Goal: Information Seeking & Learning: Learn about a topic

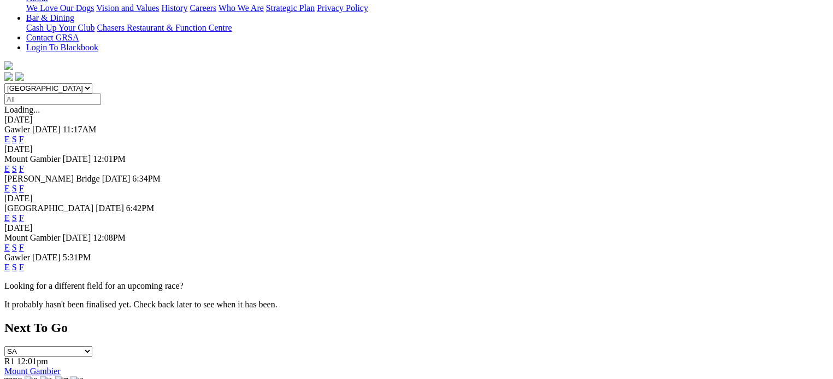
scroll to position [218, 0]
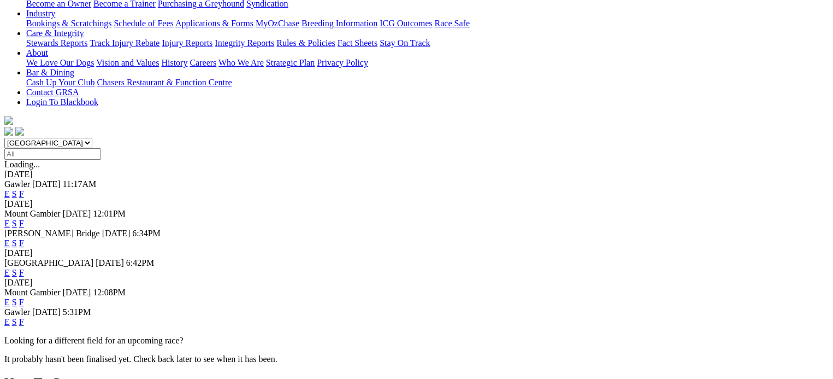
click at [24, 317] on link "F" at bounding box center [21, 321] width 5 height 9
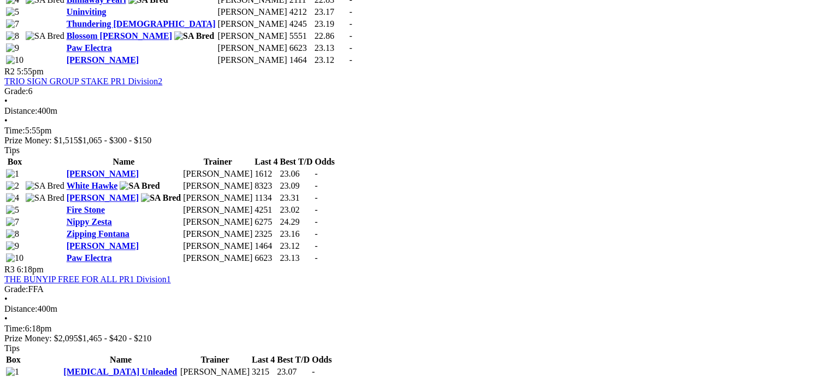
scroll to position [710, 0]
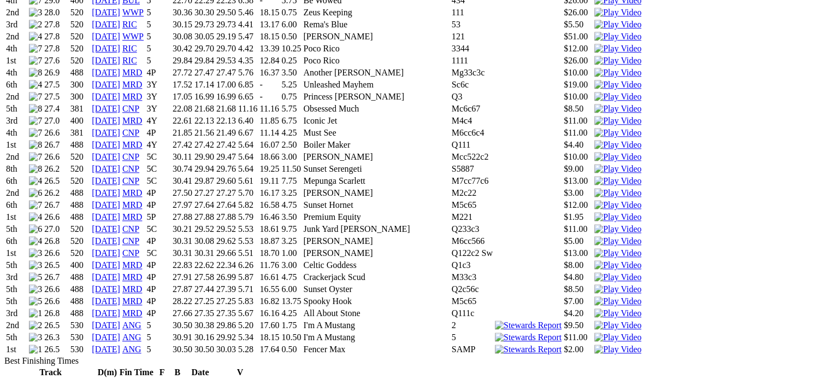
scroll to position [1366, 0]
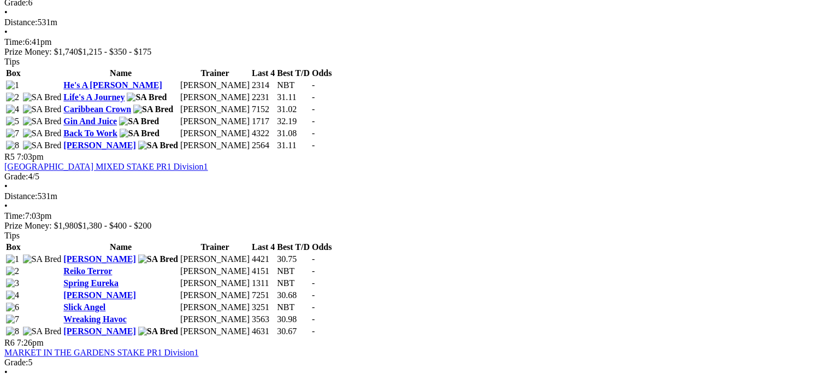
scroll to position [1256, 0]
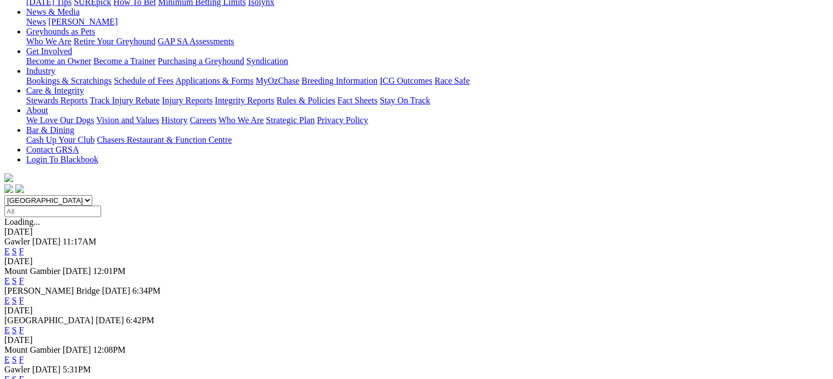
scroll to position [164, 0]
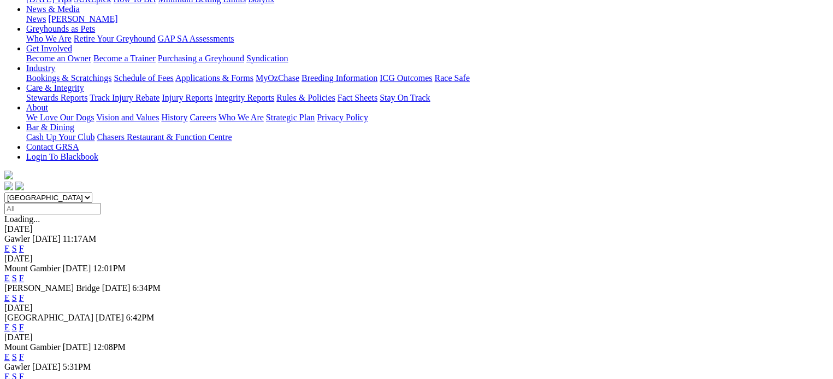
click at [24, 244] on link "F" at bounding box center [21, 248] width 5 height 9
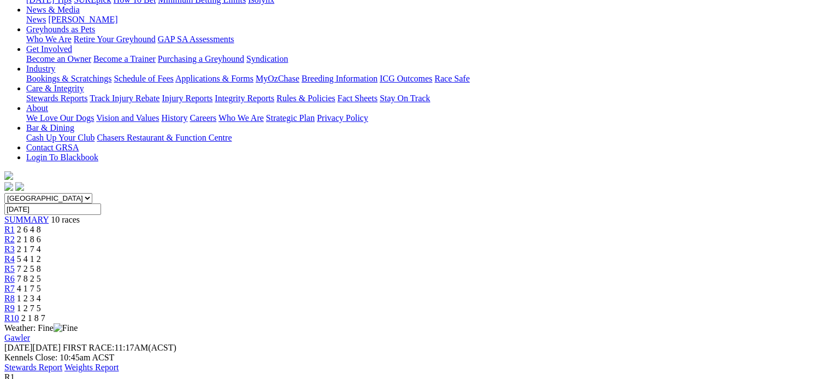
scroll to position [164, 0]
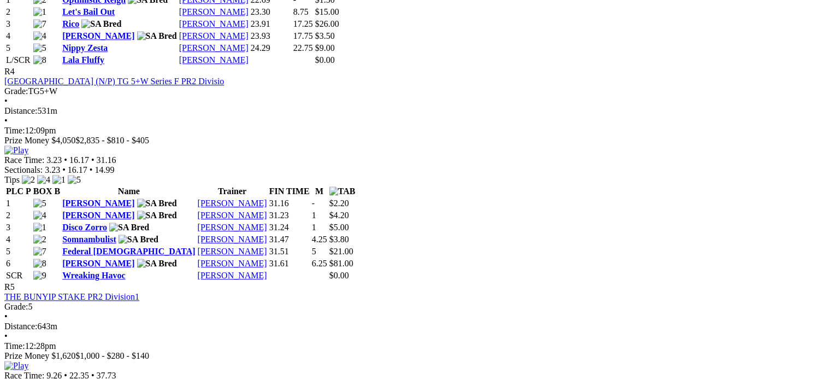
scroll to position [1038, 0]
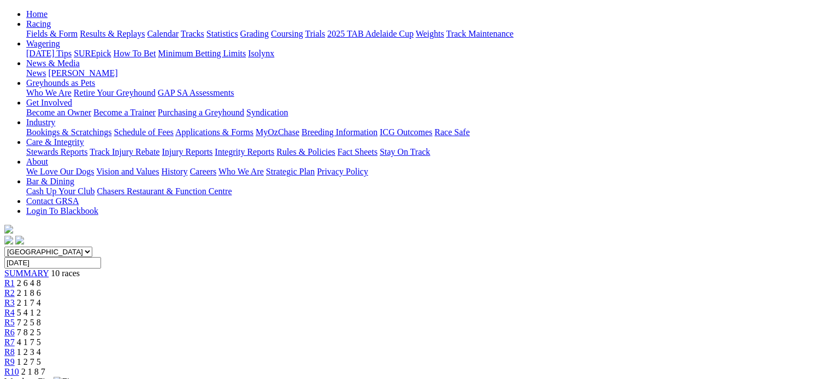
scroll to position [164, 0]
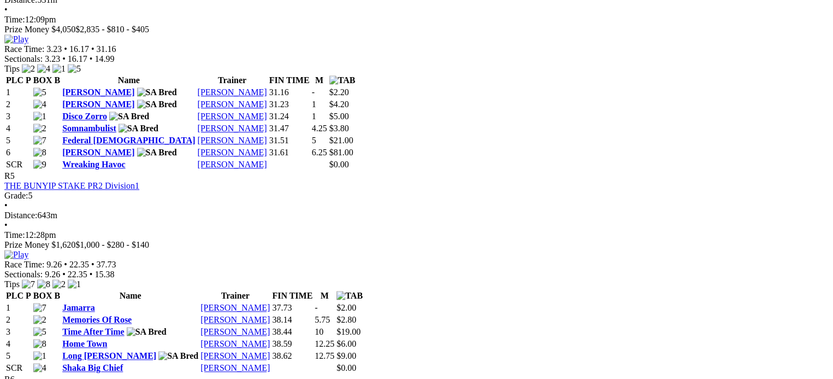
scroll to position [1147, 0]
